Goal: Task Accomplishment & Management: Use online tool/utility

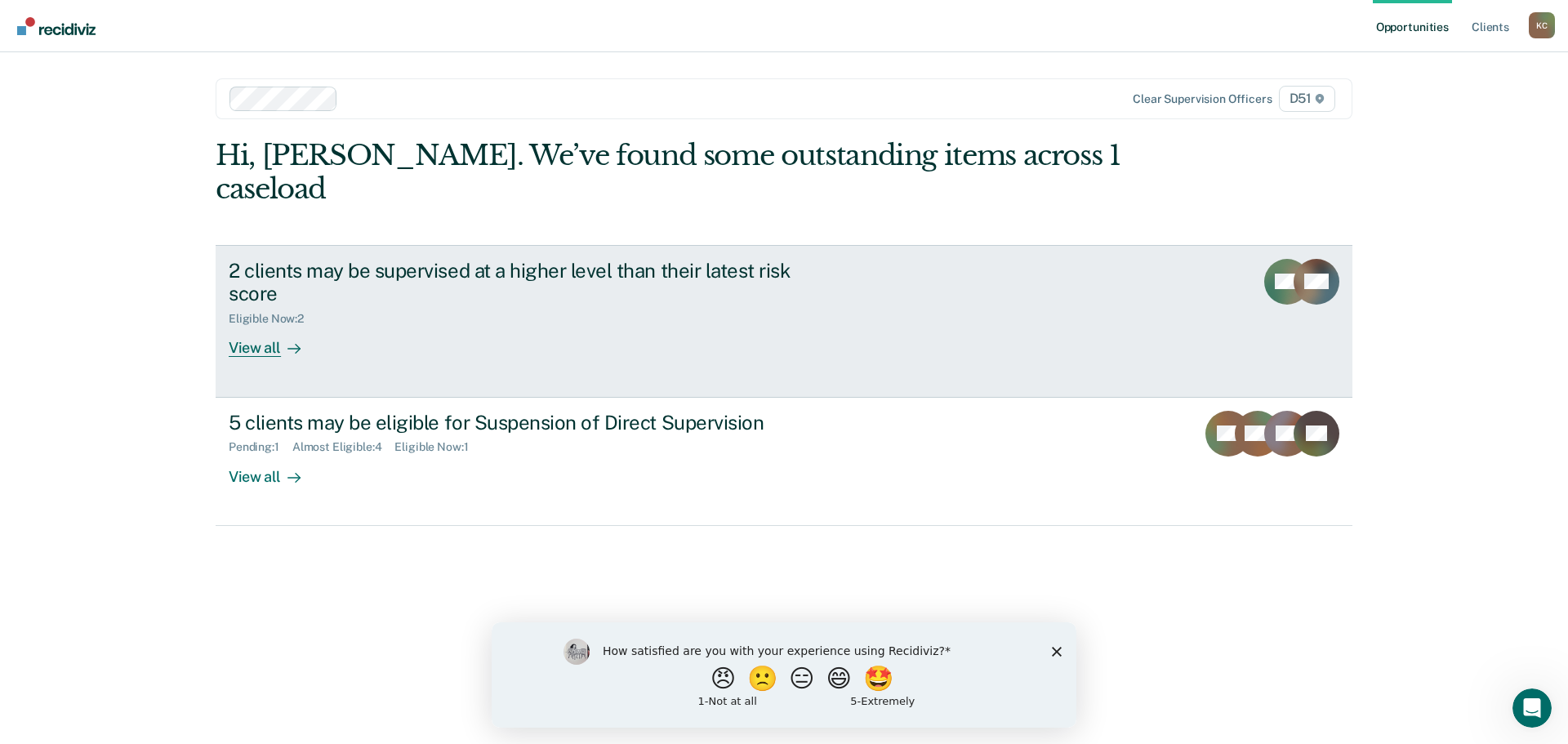
click at [249, 326] on div "View all" at bounding box center [275, 342] width 92 height 32
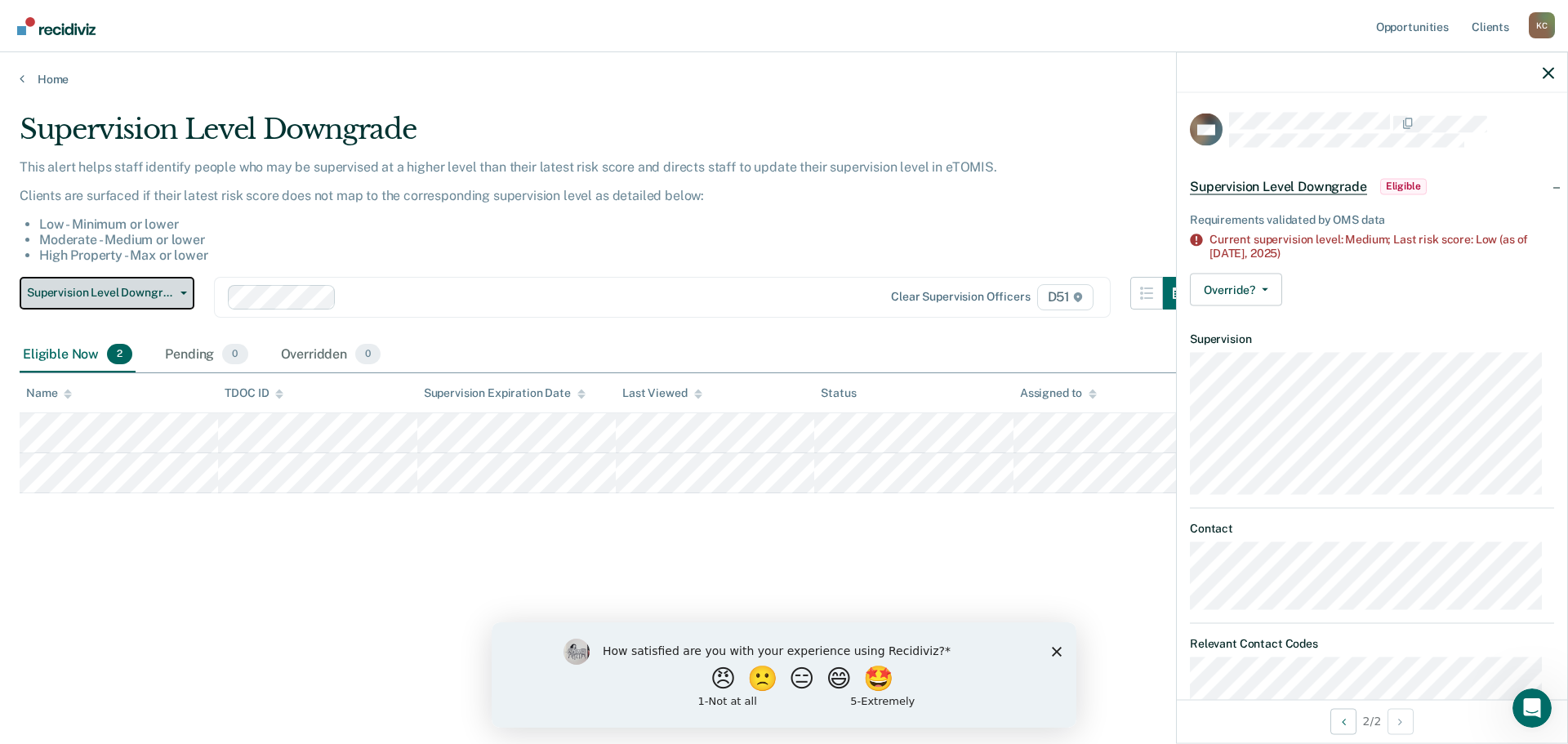
click at [53, 302] on button "Supervision Level Downgrade" at bounding box center [106, 292] width 175 height 33
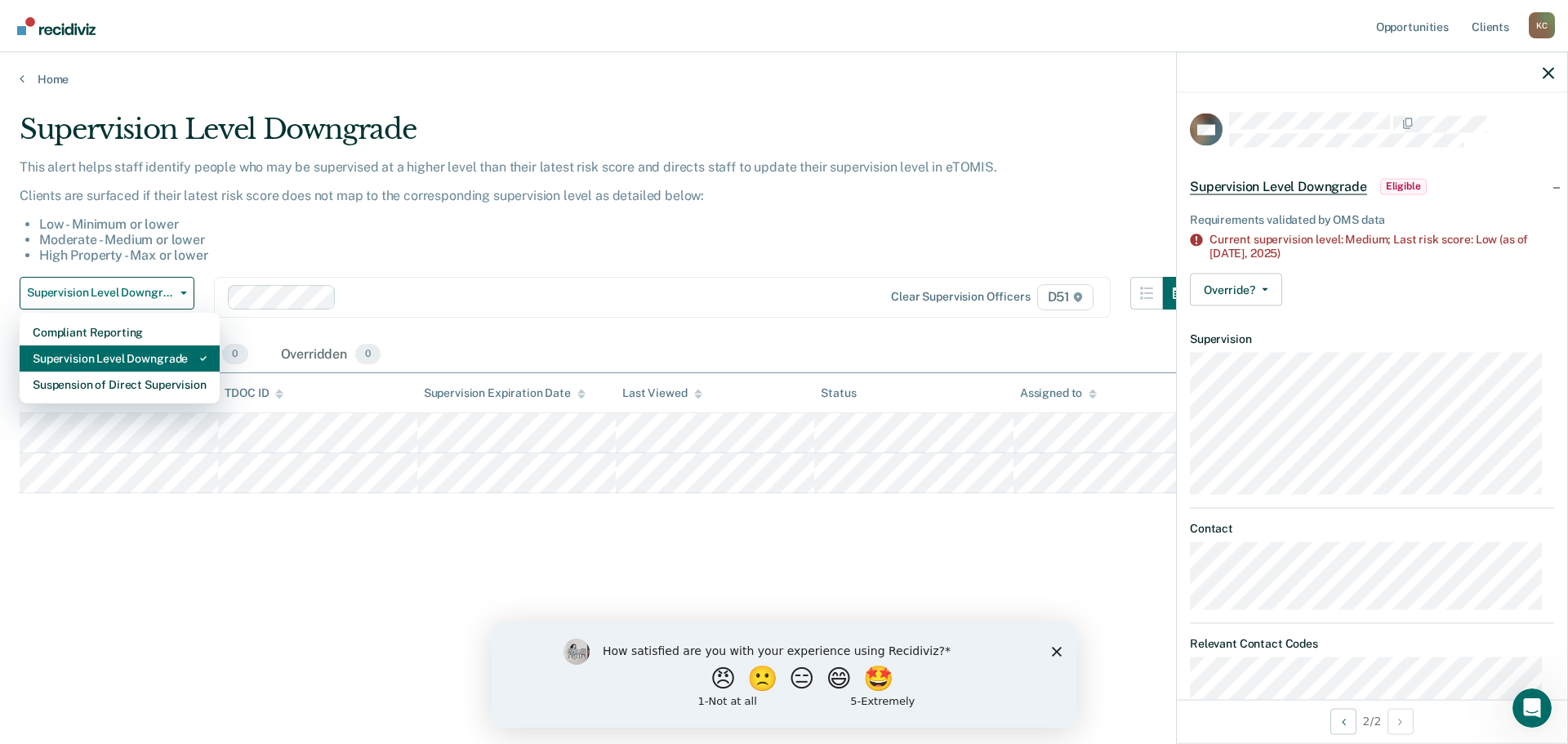
click at [114, 360] on div "Supervision Level Downgrade" at bounding box center [120, 358] width 174 height 26
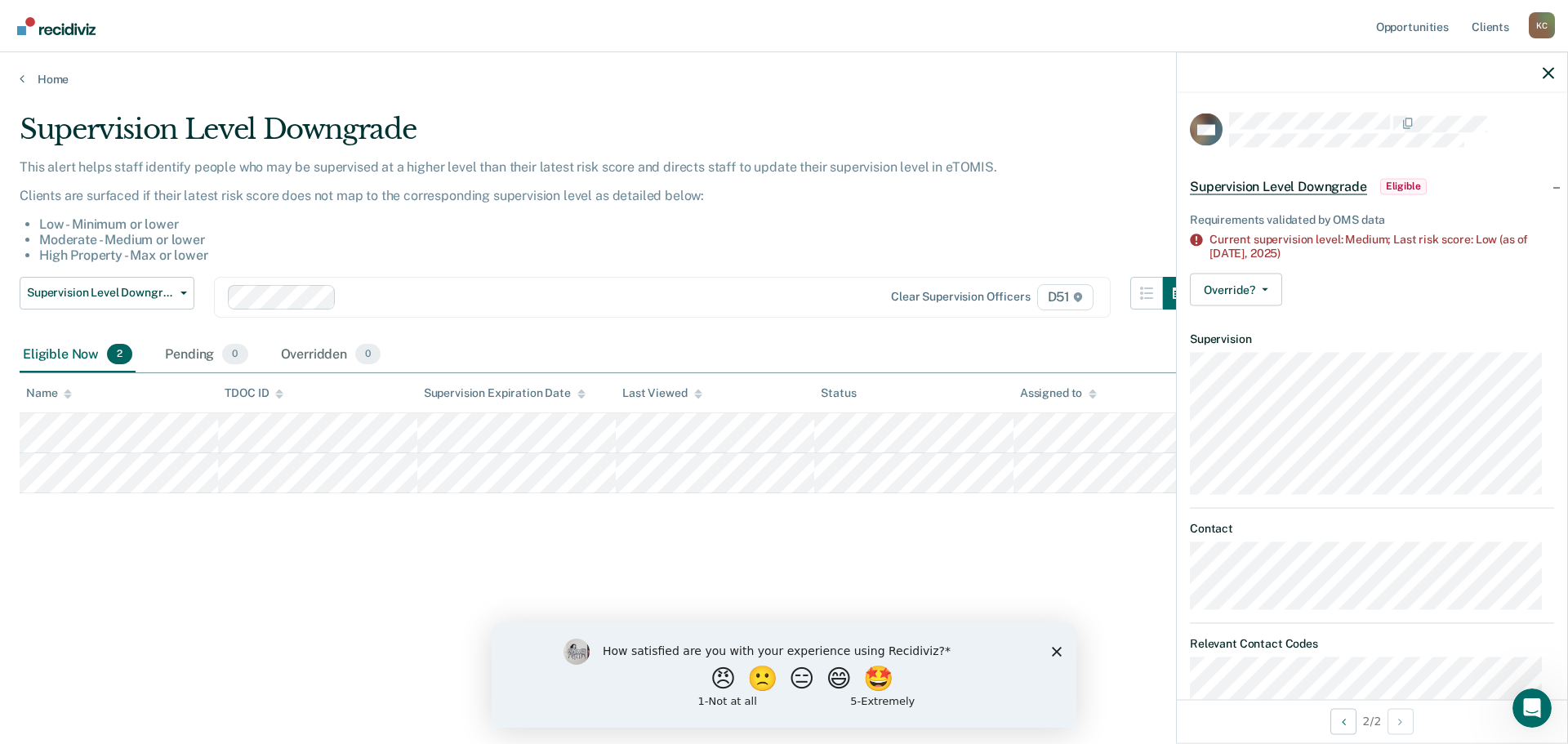
click at [1542, 68] on div at bounding box center [1372, 73] width 390 height 41
click at [1547, 74] on icon "button" at bounding box center [1548, 73] width 11 height 11
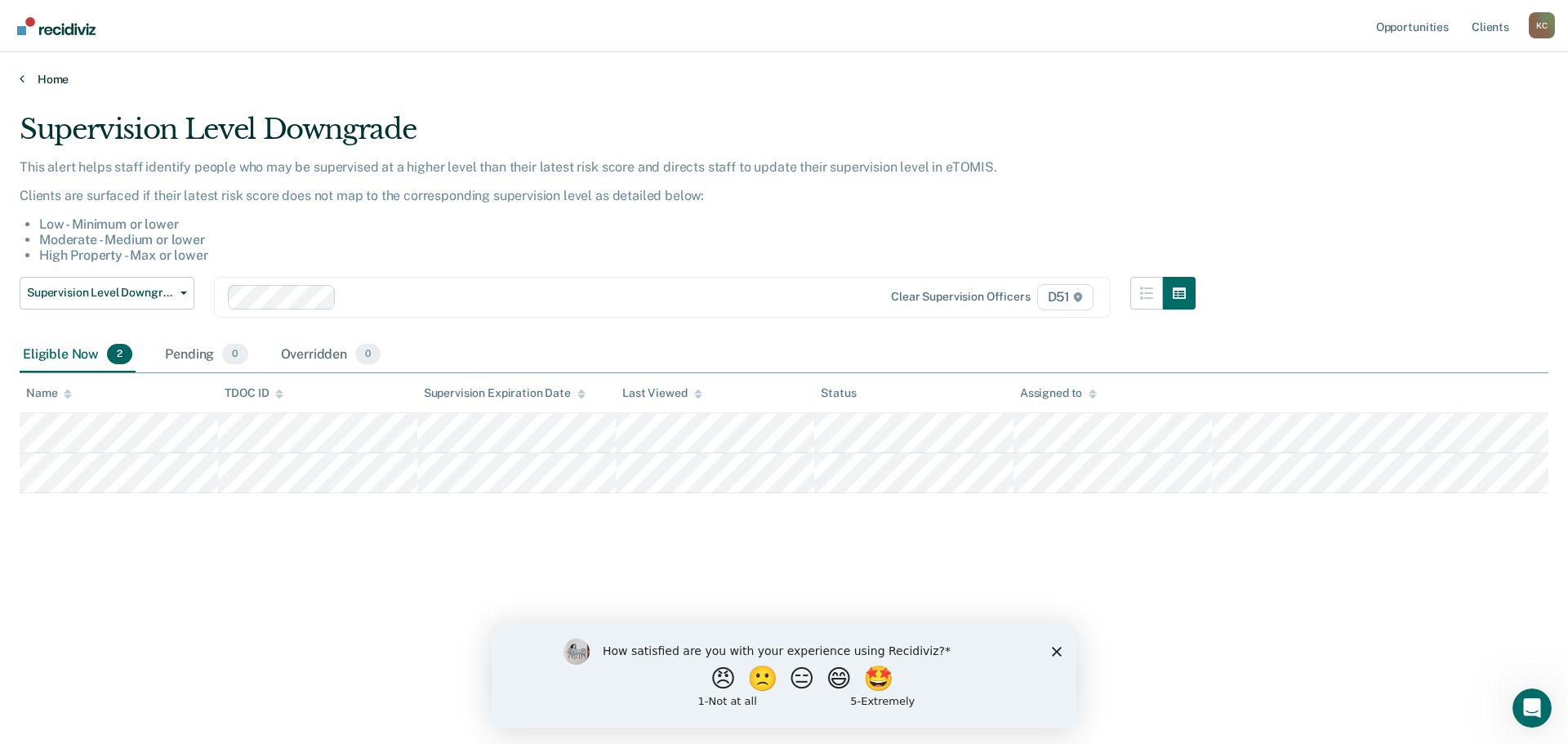
click at [43, 84] on link "Home" at bounding box center [784, 79] width 1529 height 15
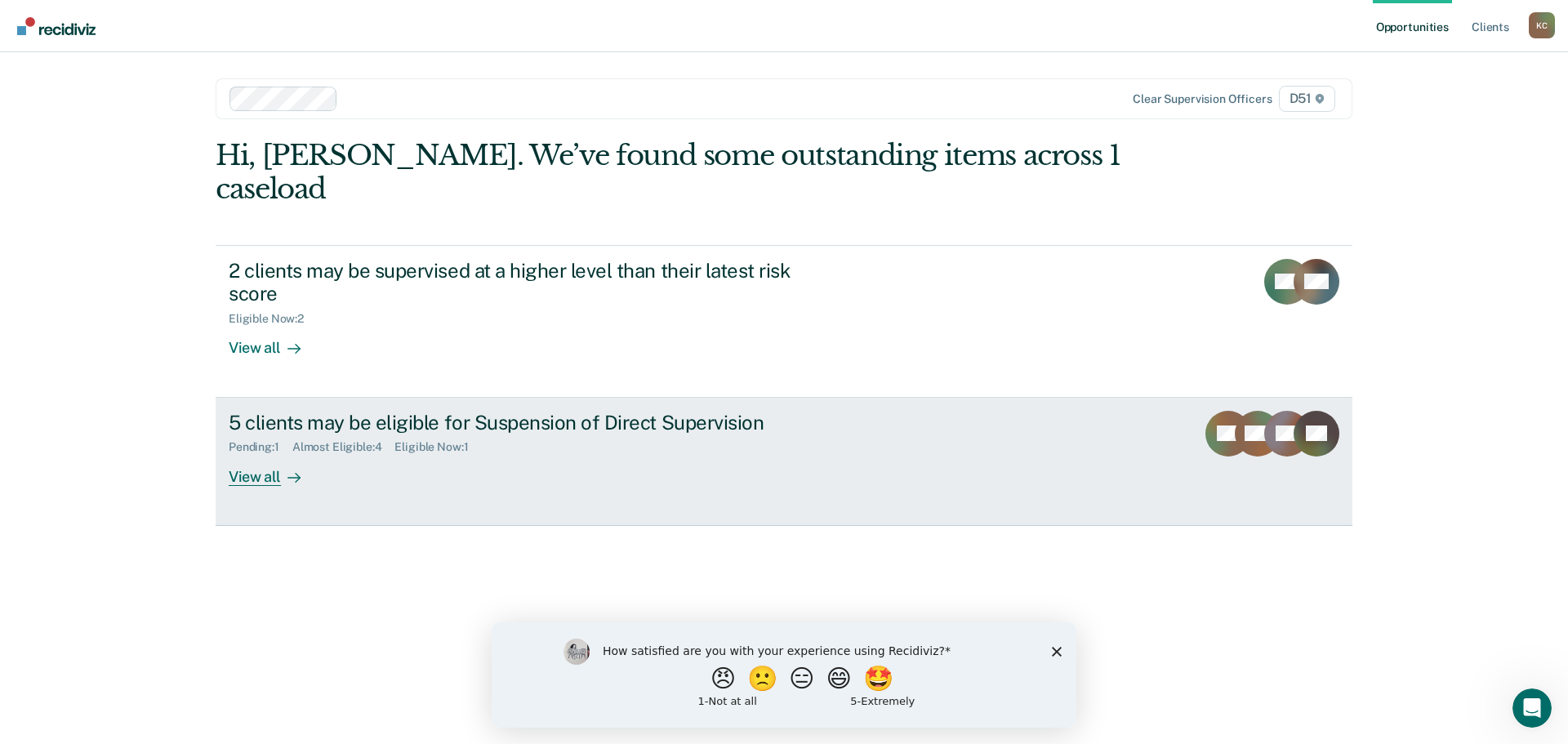
click at [251, 454] on div "View all" at bounding box center [275, 470] width 92 height 32
